Goal: Navigation & Orientation: Find specific page/section

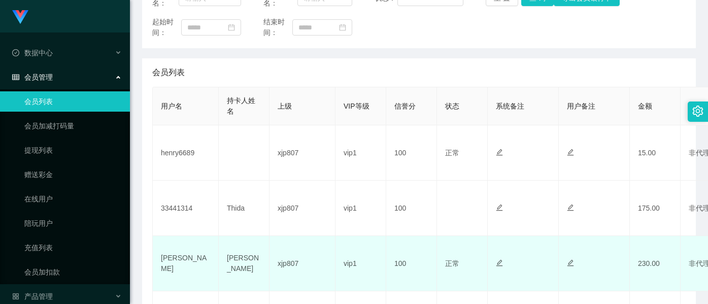
scroll to position [102, 0]
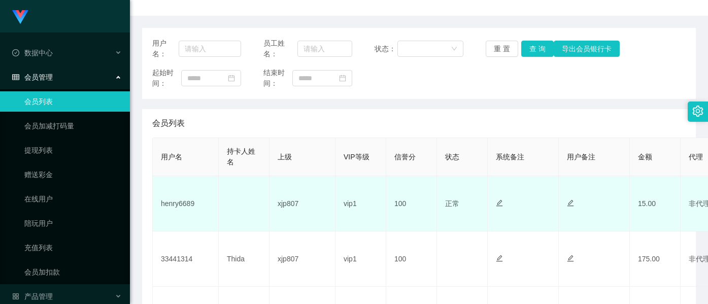
click at [620, 218] on td "15.00" at bounding box center [655, 203] width 51 height 55
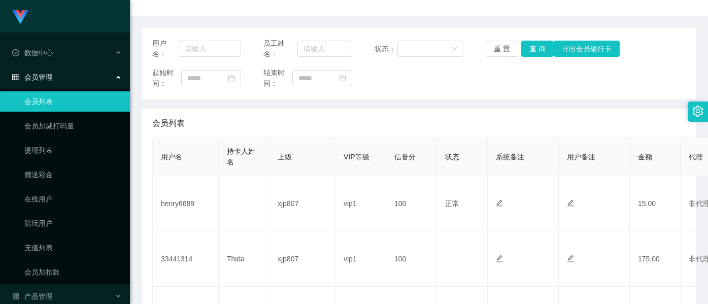
click at [442, 123] on div "会员列表" at bounding box center [419, 123] width 534 height 28
